Goal: Information Seeking & Learning: Check status

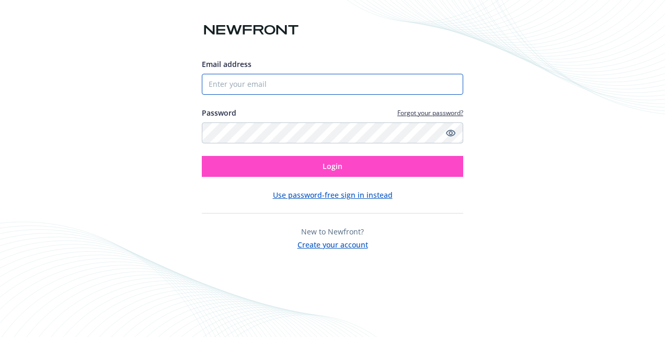
type input "[PERSON_NAME][EMAIL_ADDRESS][PERSON_NAME][PERSON_NAME][DOMAIN_NAME]"
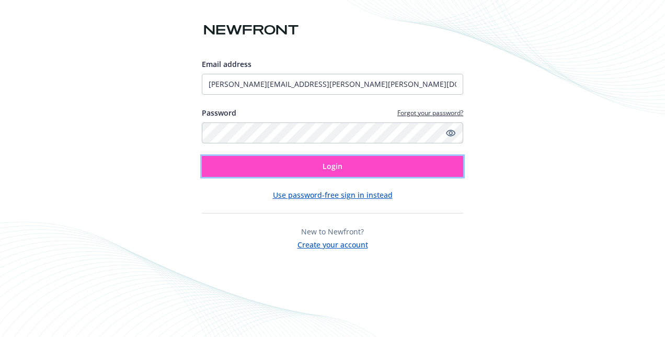
click at [289, 157] on button "Login" at bounding box center [332, 166] width 261 height 21
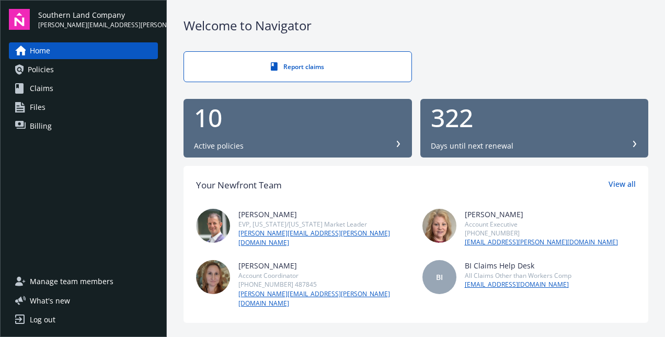
click at [327, 136] on div "10 Active policies" at bounding box center [297, 128] width 207 height 46
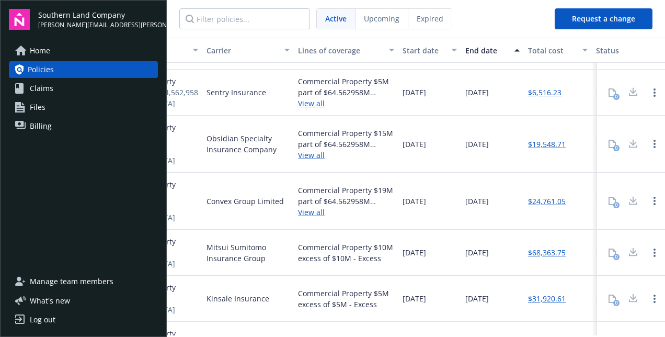
scroll to position [0, 226]
